Goal: Obtain resource: Obtain resource

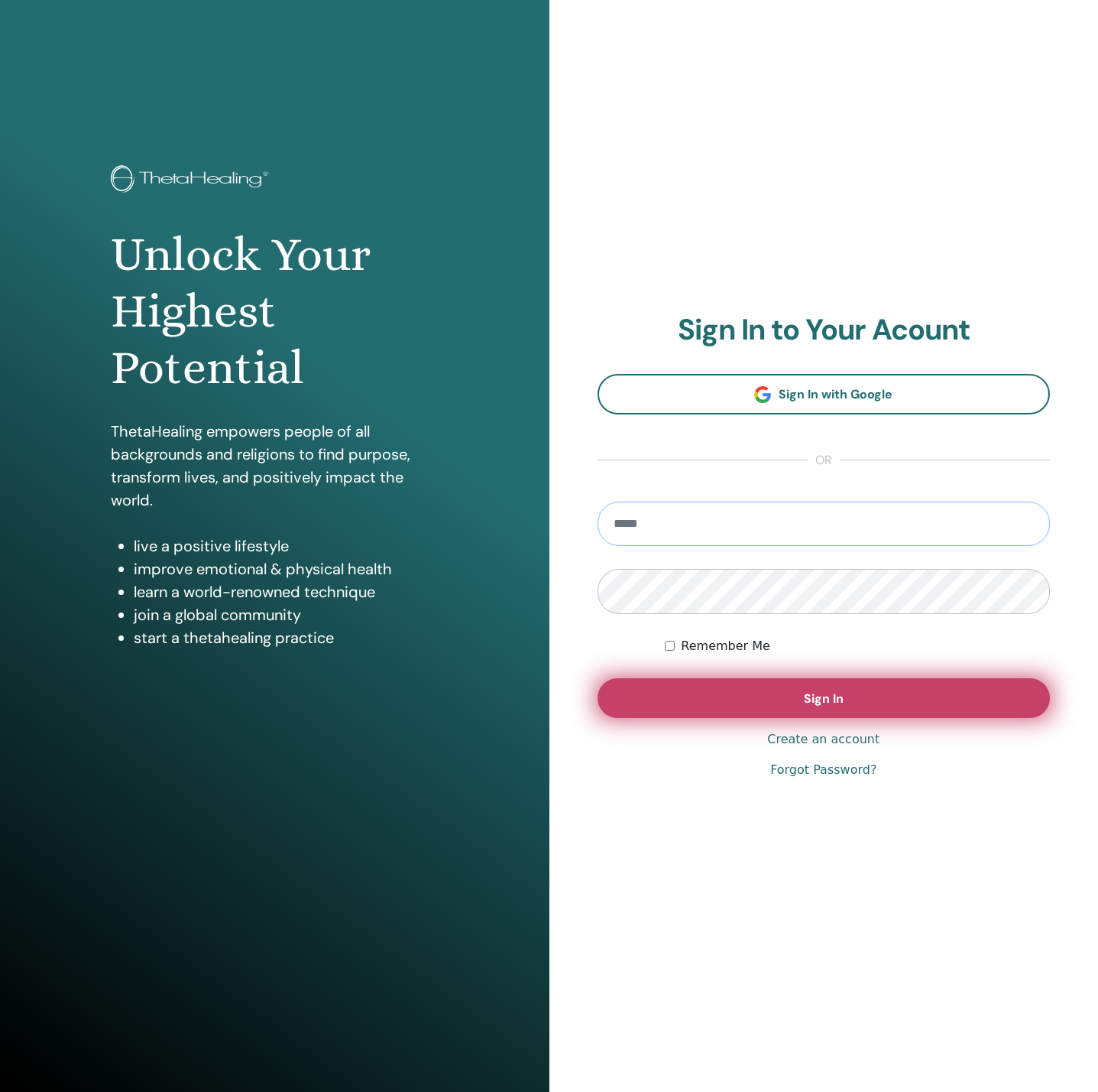
type input "**********"
click at [647, 704] on button "Sign In" at bounding box center [825, 697] width 454 height 40
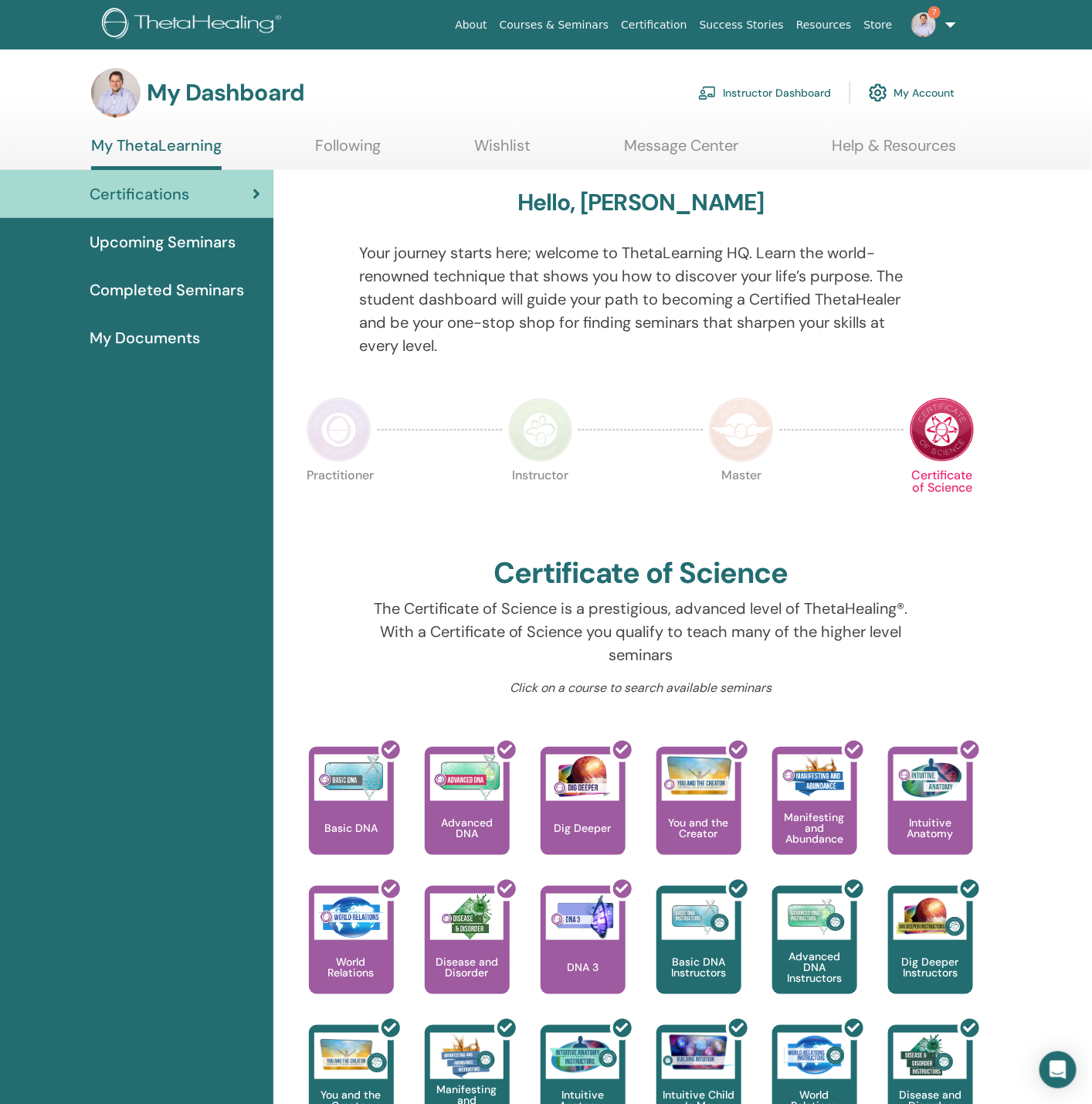
click at [890, 88] on link "My Account" at bounding box center [912, 92] width 86 height 34
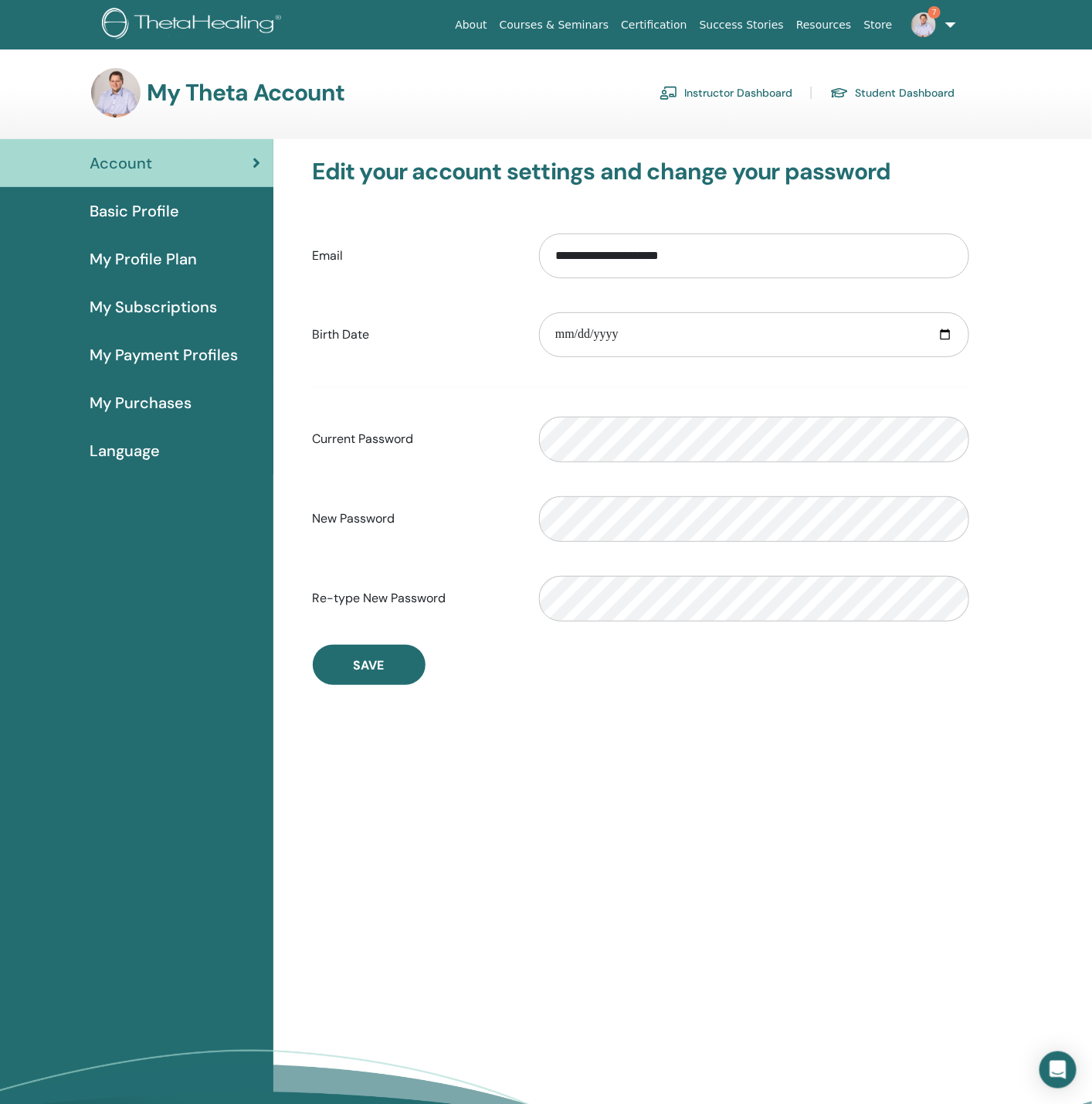
click at [729, 89] on link "Instructor Dashboard" at bounding box center [726, 92] width 133 height 25
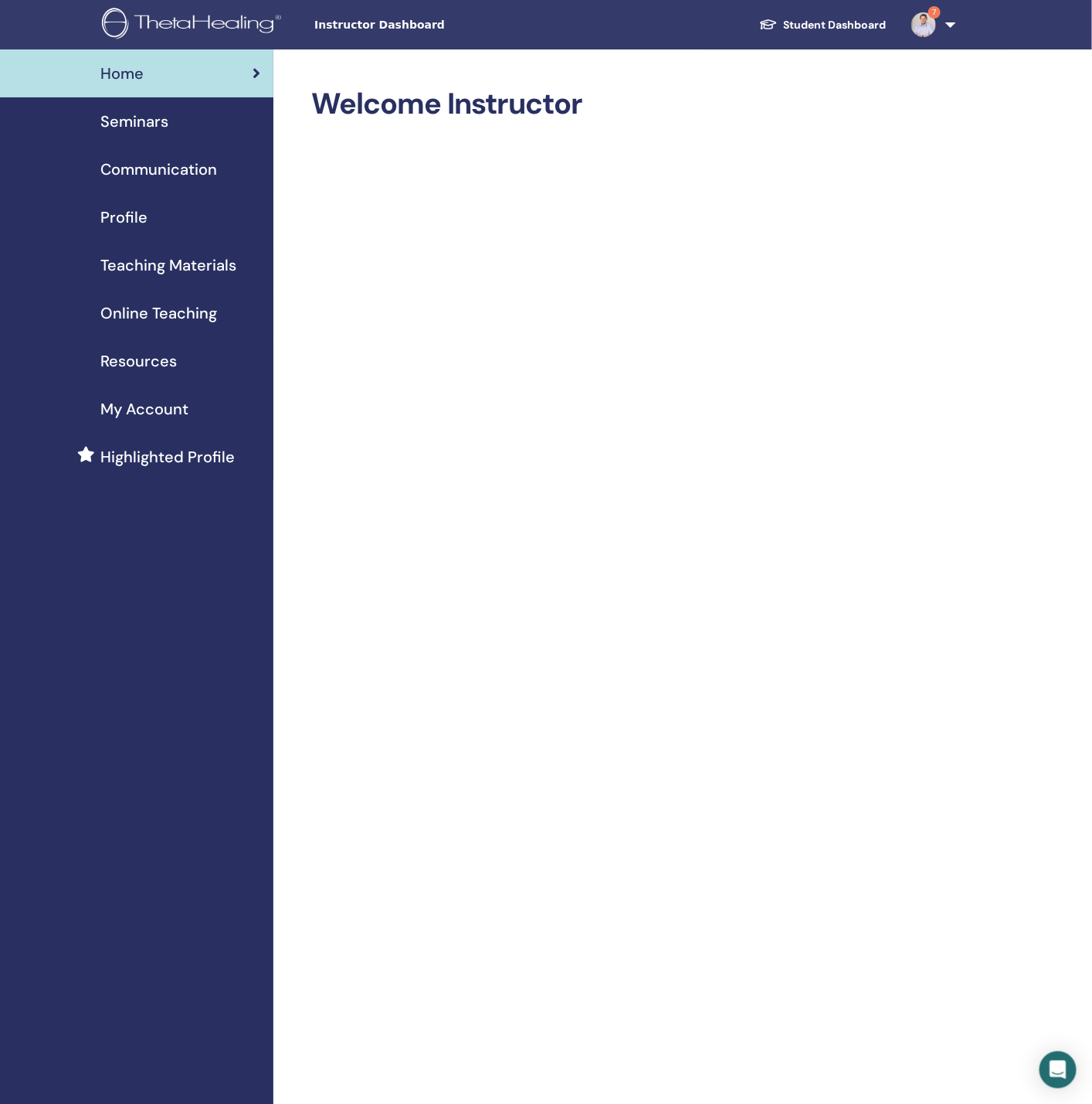
click at [164, 21] on img at bounding box center [195, 25] width 185 height 35
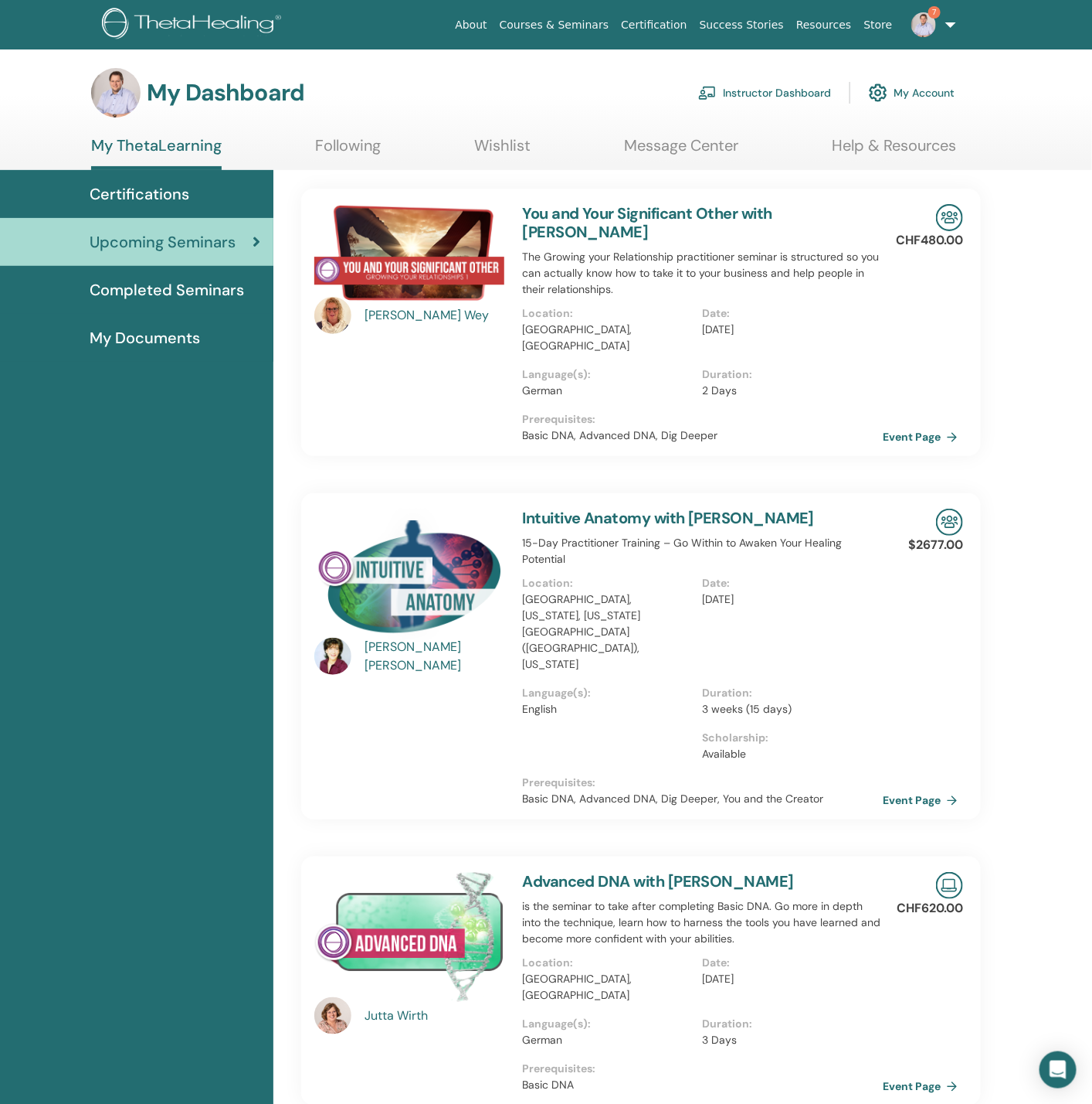
click at [772, 100] on link "Instructor Dashboard" at bounding box center [765, 92] width 133 height 34
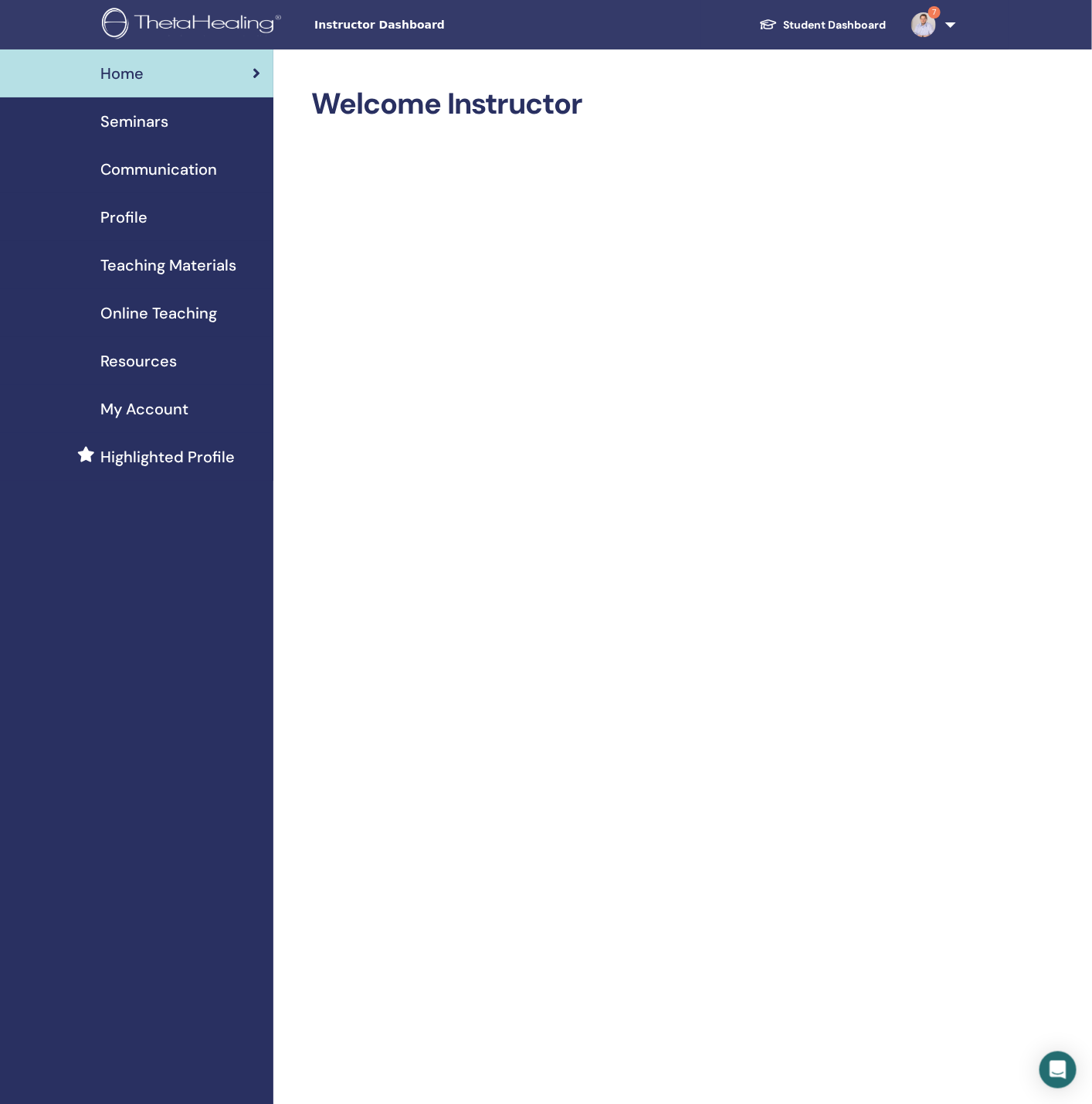
click at [817, 21] on link "Student Dashboard" at bounding box center [823, 25] width 152 height 28
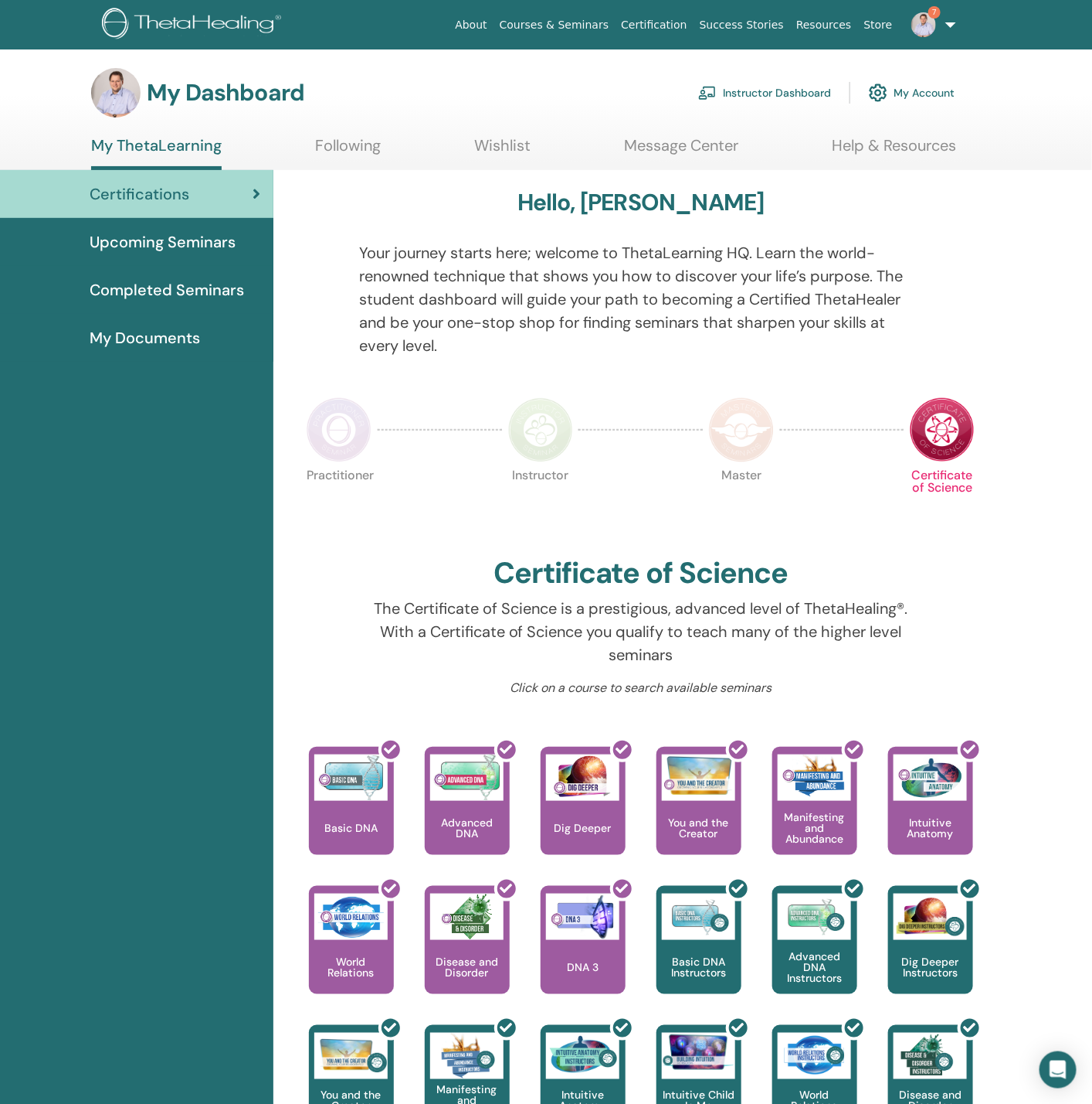
click at [139, 332] on span "My Documents" at bounding box center [145, 338] width 110 height 23
click at [778, 91] on link "Instructor Dashboard" at bounding box center [765, 92] width 133 height 34
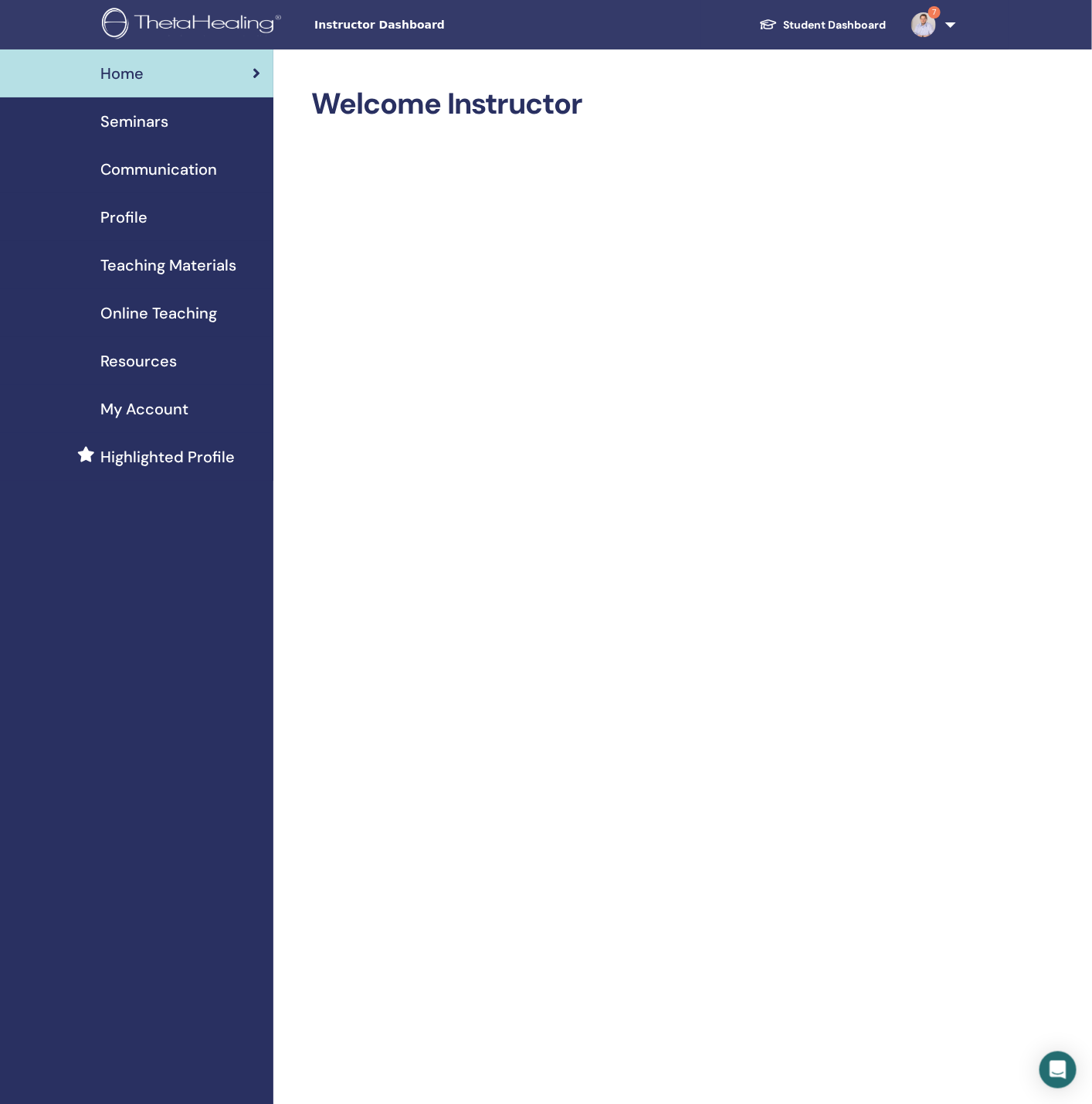
click at [139, 272] on span "Teaching Materials" at bounding box center [168, 265] width 136 height 23
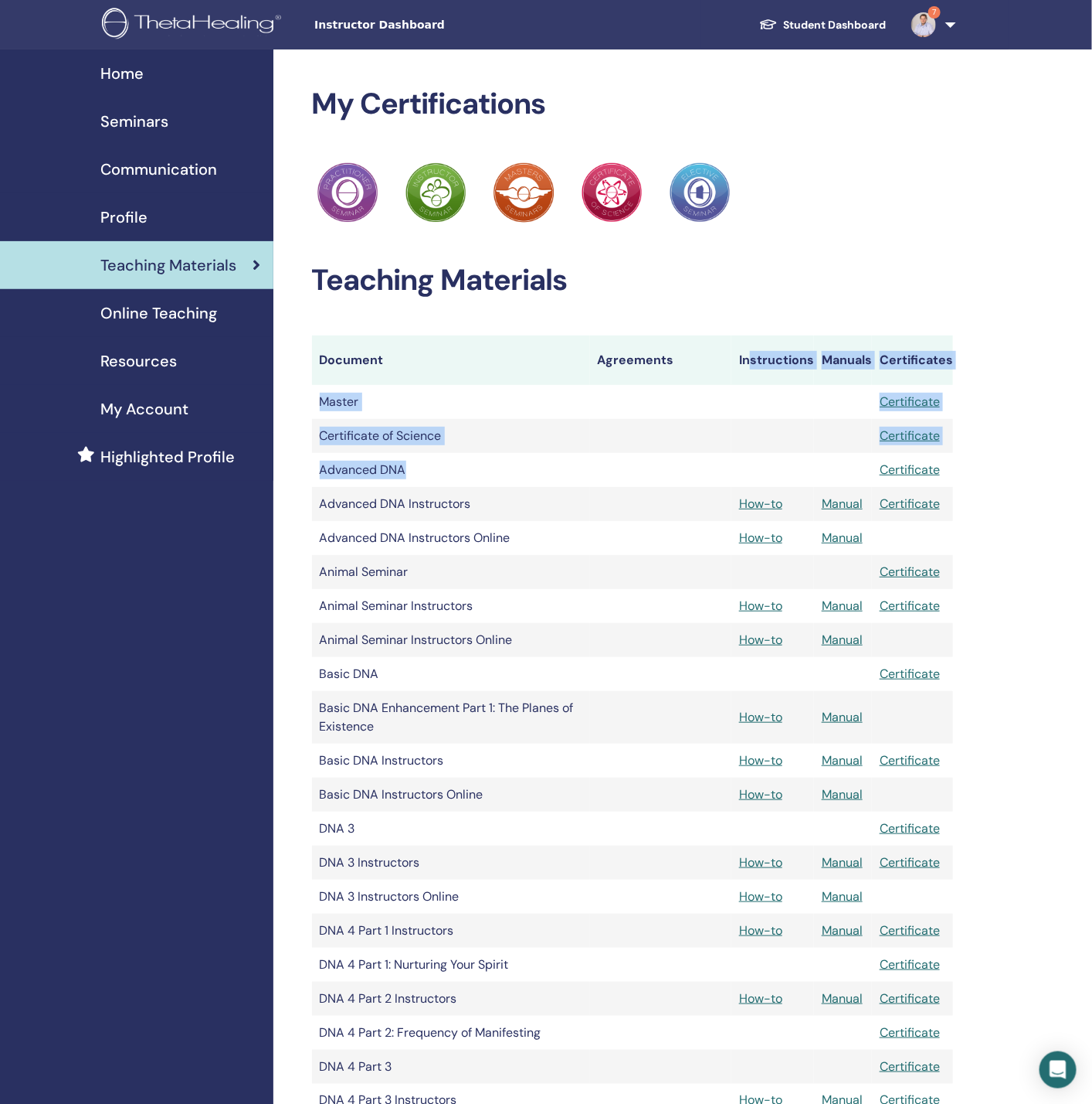
drag, startPoint x: 756, startPoint y: 352, endPoint x: 752, endPoint y: 494, distance: 142.1
click at [762, 450] on td at bounding box center [772, 436] width 83 height 34
drag, startPoint x: 329, startPoint y: 466, endPoint x: 405, endPoint y: 470, distance: 76.1
click at [405, 470] on td "Advanced DNA" at bounding box center [450, 469] width 278 height 34
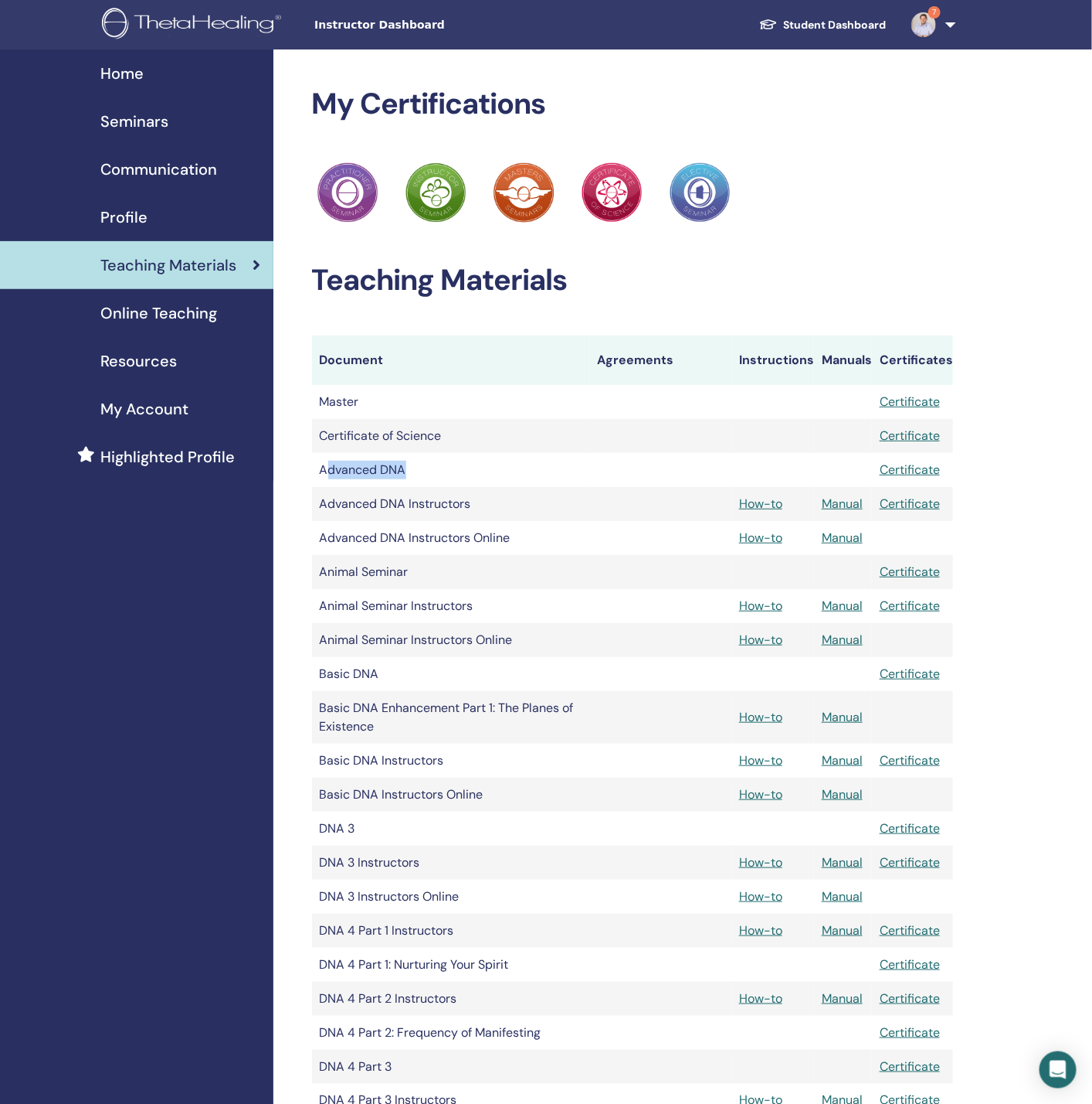
click at [352, 468] on td "Advanced DNA" at bounding box center [450, 469] width 278 height 34
click at [324, 465] on td "Advanced DNA" at bounding box center [450, 469] width 278 height 34
drag, startPoint x: 334, startPoint y: 506, endPoint x: 393, endPoint y: 515, distance: 59.7
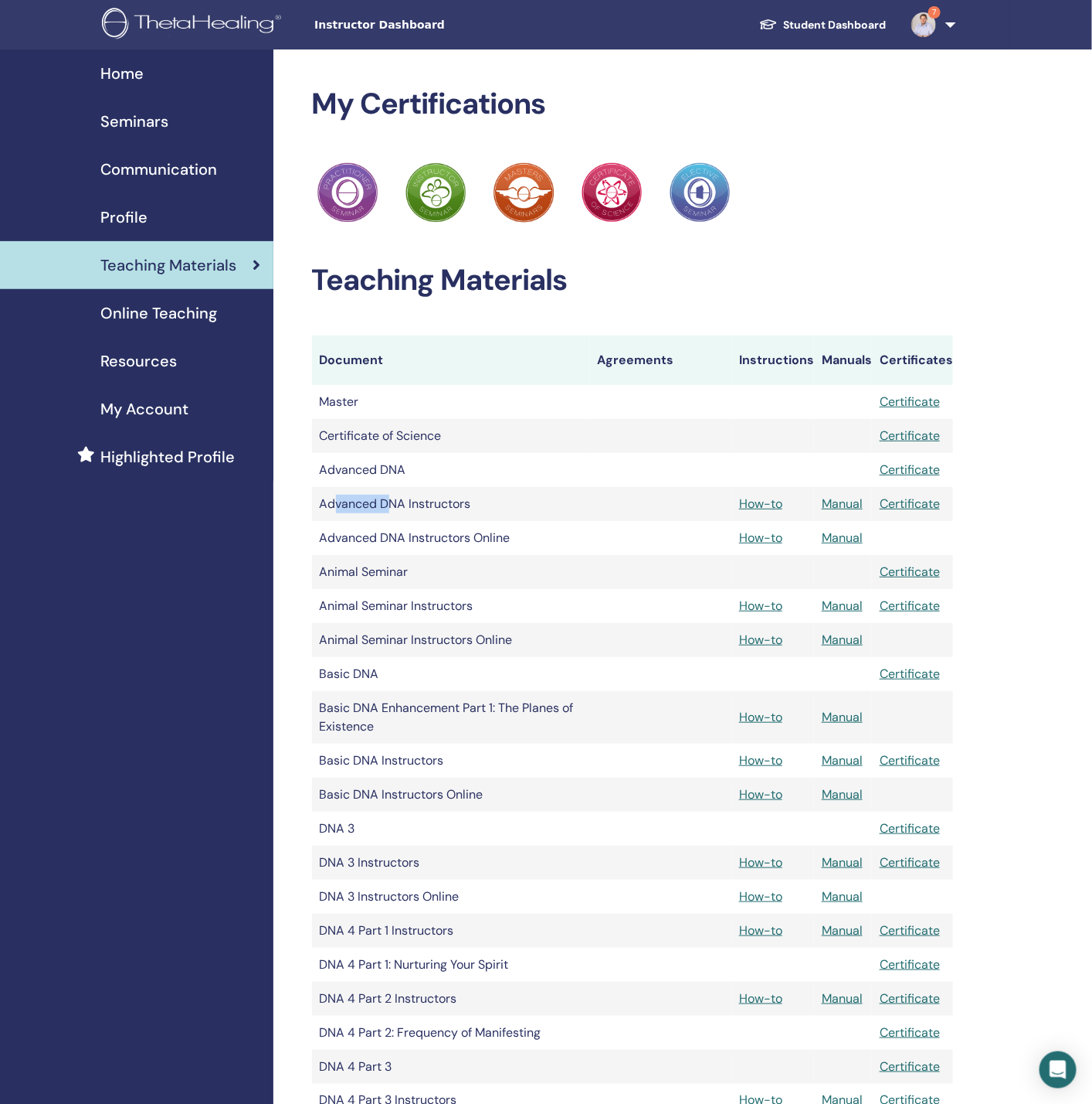
click at [393, 515] on td "Advanced DNA Instructors" at bounding box center [450, 504] width 278 height 34
click at [434, 504] on td "Advanced DNA Instructors" at bounding box center [450, 504] width 278 height 34
drag, startPoint x: 328, startPoint y: 470, endPoint x: 367, endPoint y: 473, distance: 39.1
click at [367, 473] on td "Advanced DNA" at bounding box center [450, 469] width 278 height 34
click at [362, 469] on td "Advanced DNA" at bounding box center [450, 469] width 278 height 34
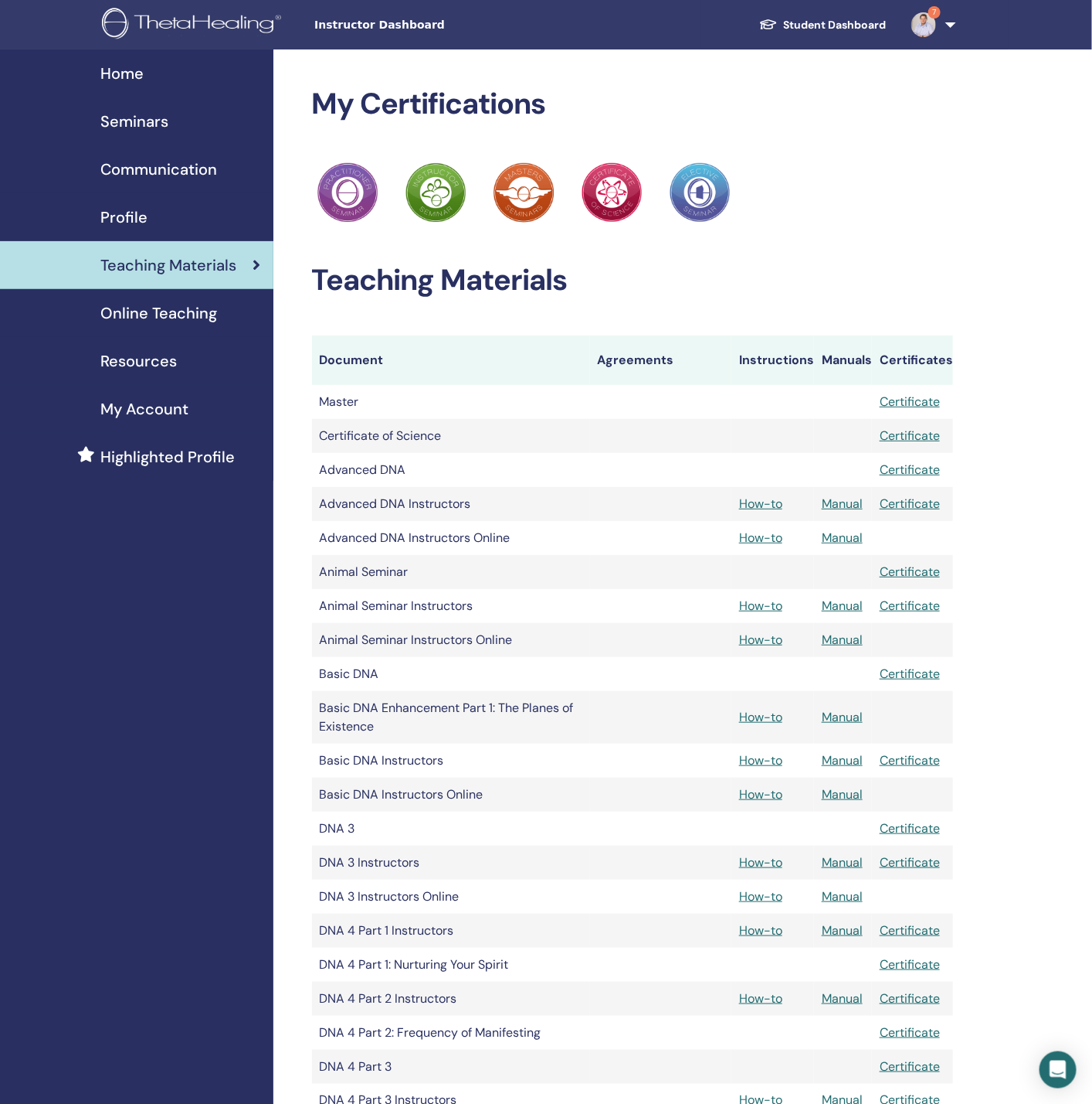
drag, startPoint x: 360, startPoint y: 465, endPoint x: 680, endPoint y: 483, distance: 320.5
click at [680, 483] on tr "Advanced DNA Certificate" at bounding box center [633, 469] width 642 height 34
drag, startPoint x: 350, startPoint y: 572, endPoint x: 808, endPoint y: 569, distance: 458.0
click at [808, 569] on tr "Animal Seminar Certificate" at bounding box center [633, 572] width 642 height 34
click at [763, 577] on td at bounding box center [772, 572] width 83 height 34
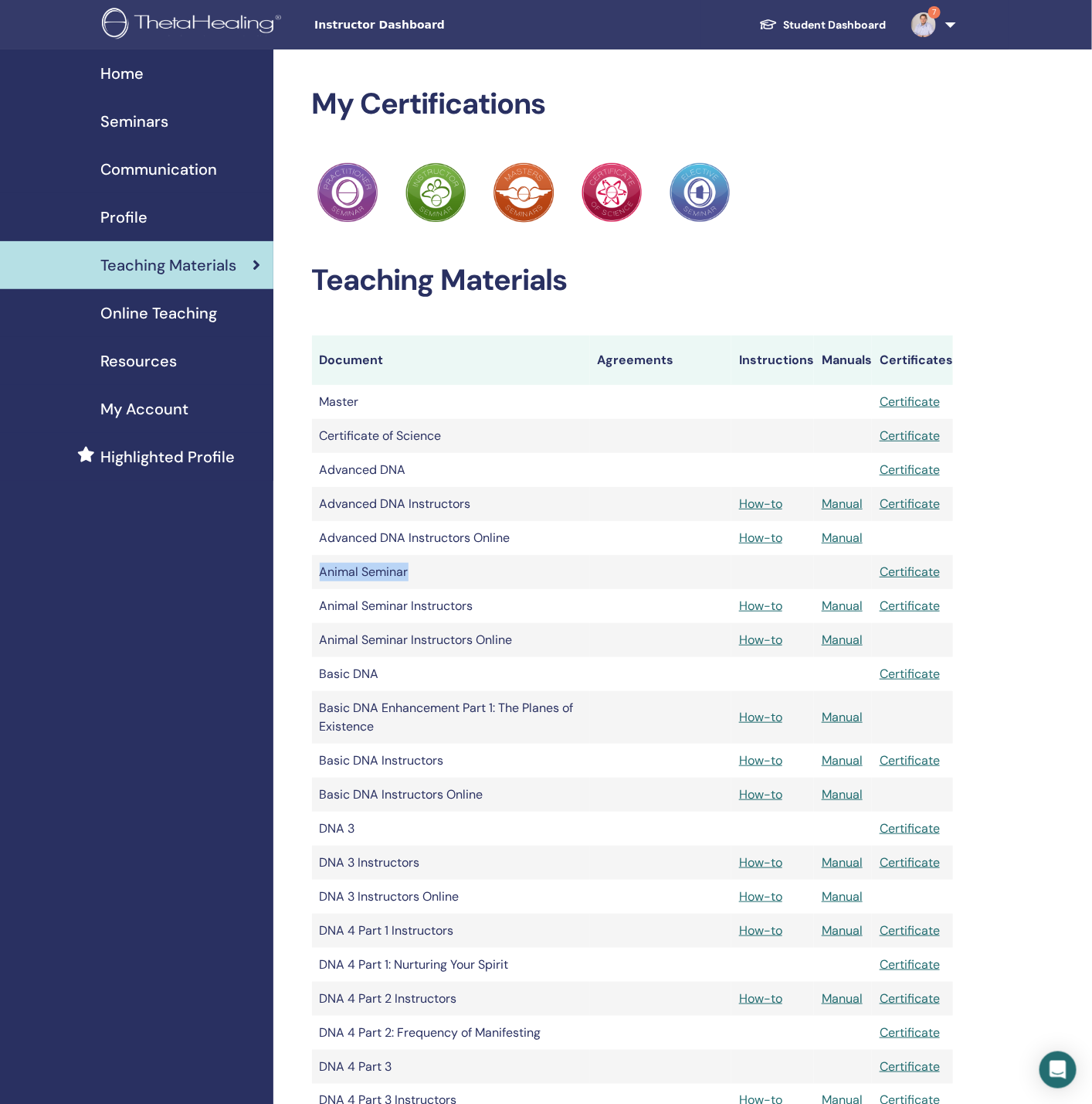
drag, startPoint x: 341, startPoint y: 575, endPoint x: 454, endPoint y: 575, distance: 113.0
click at [454, 575] on td "Animal Seminar" at bounding box center [450, 572] width 278 height 34
click at [633, 569] on td at bounding box center [661, 562] width 142 height 15
drag, startPoint x: 336, startPoint y: 569, endPoint x: 457, endPoint y: 572, distance: 121.0
click at [457, 572] on td "Animal Seminar" at bounding box center [450, 572] width 278 height 34
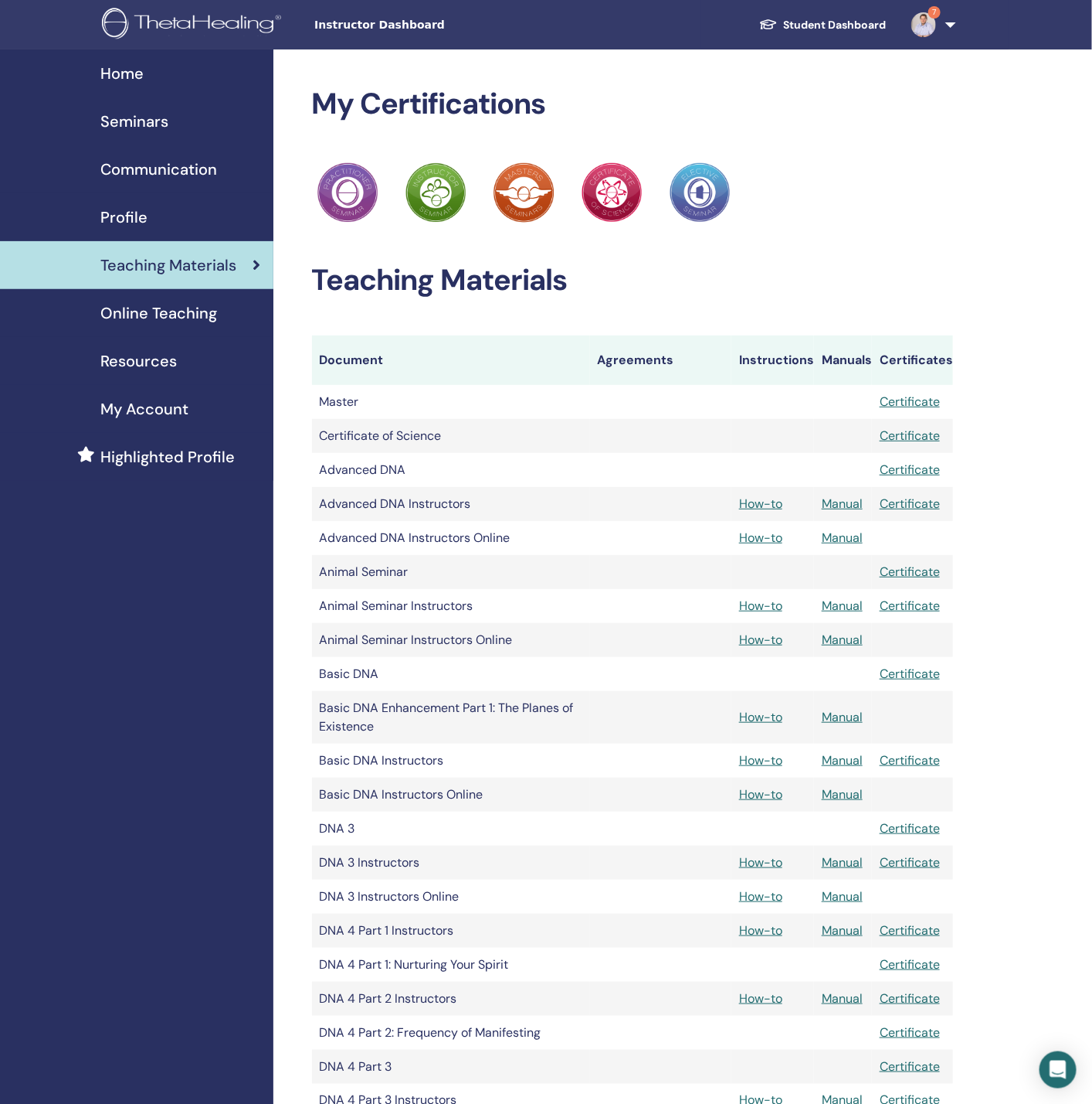
click at [468, 664] on td "Basic DNA" at bounding box center [450, 674] width 278 height 34
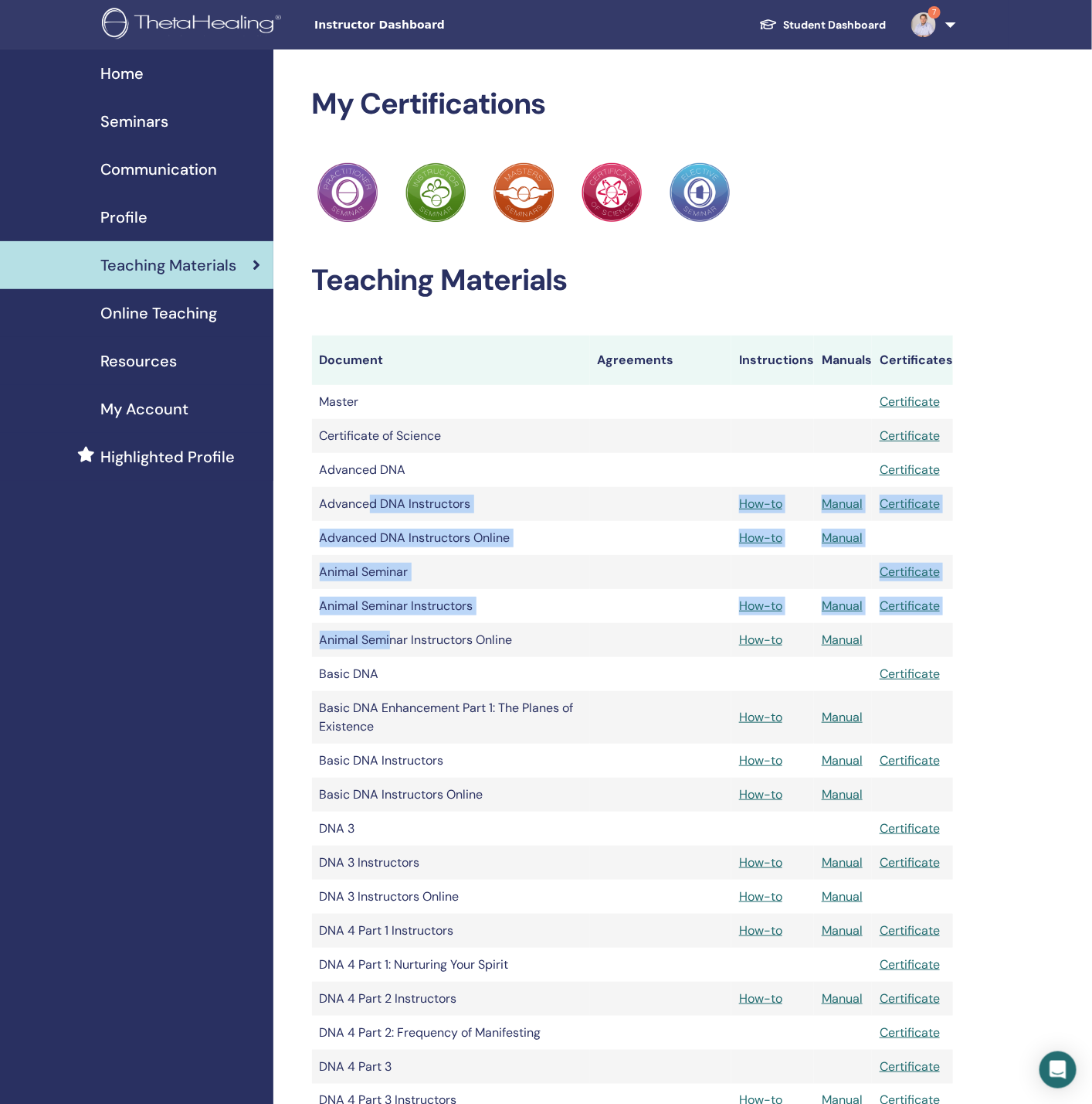
drag, startPoint x: 369, startPoint y: 512, endPoint x: 390, endPoint y: 649, distance: 138.6
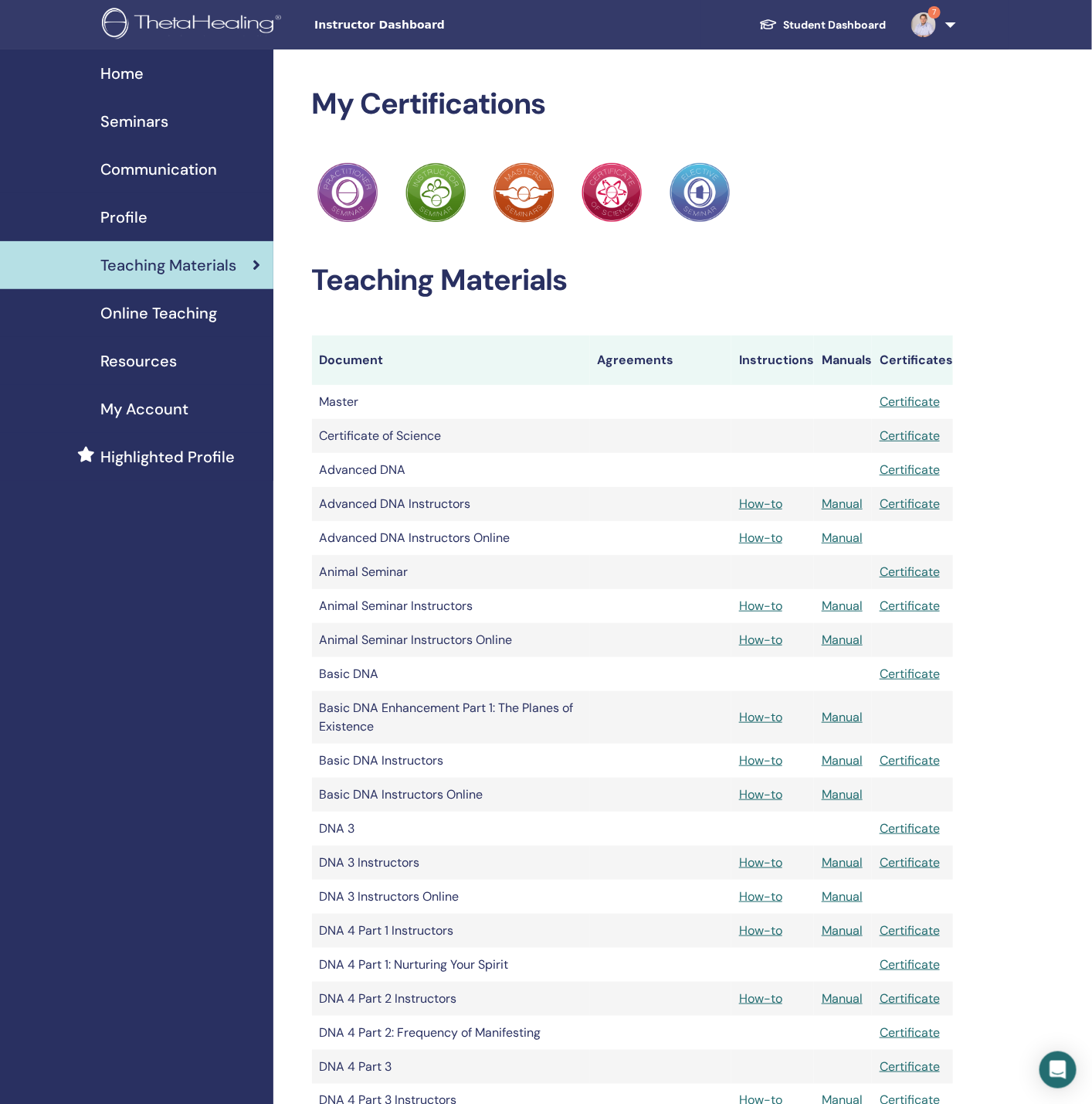
click at [420, 650] on td "Animal Seminar Instructors Online" at bounding box center [450, 640] width 278 height 34
